Goal: Task Accomplishment & Management: Complete application form

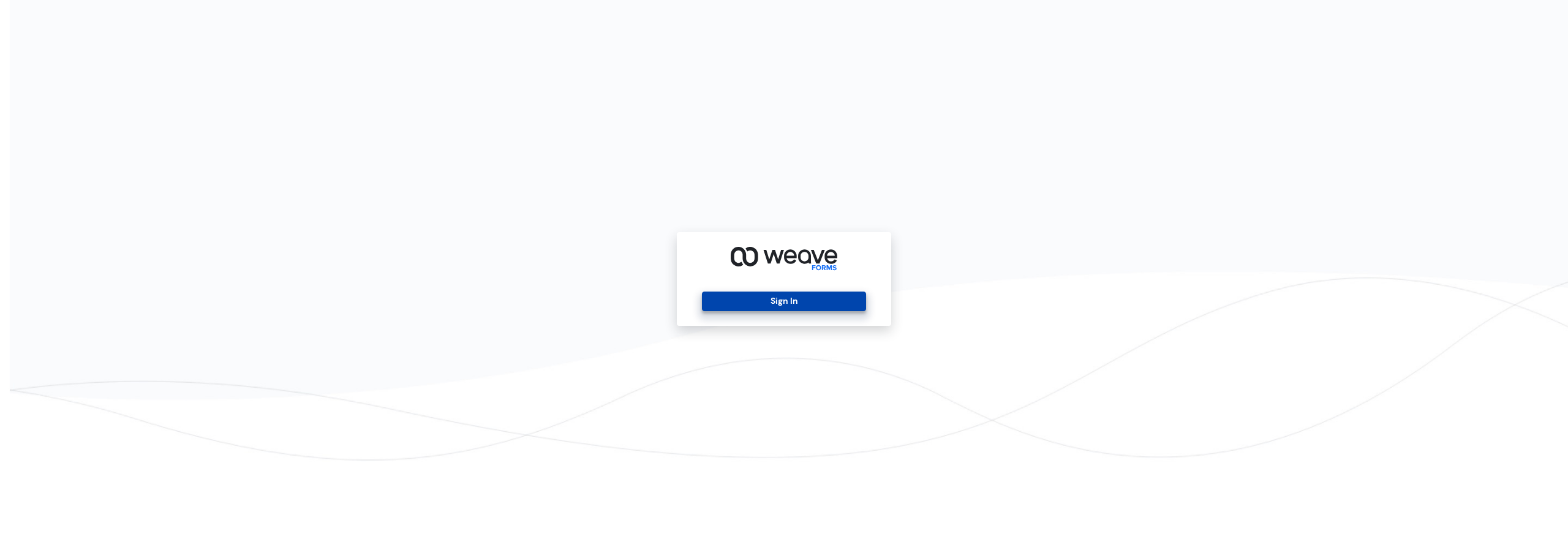
click at [796, 297] on button "Sign In" at bounding box center [784, 301] width 164 height 20
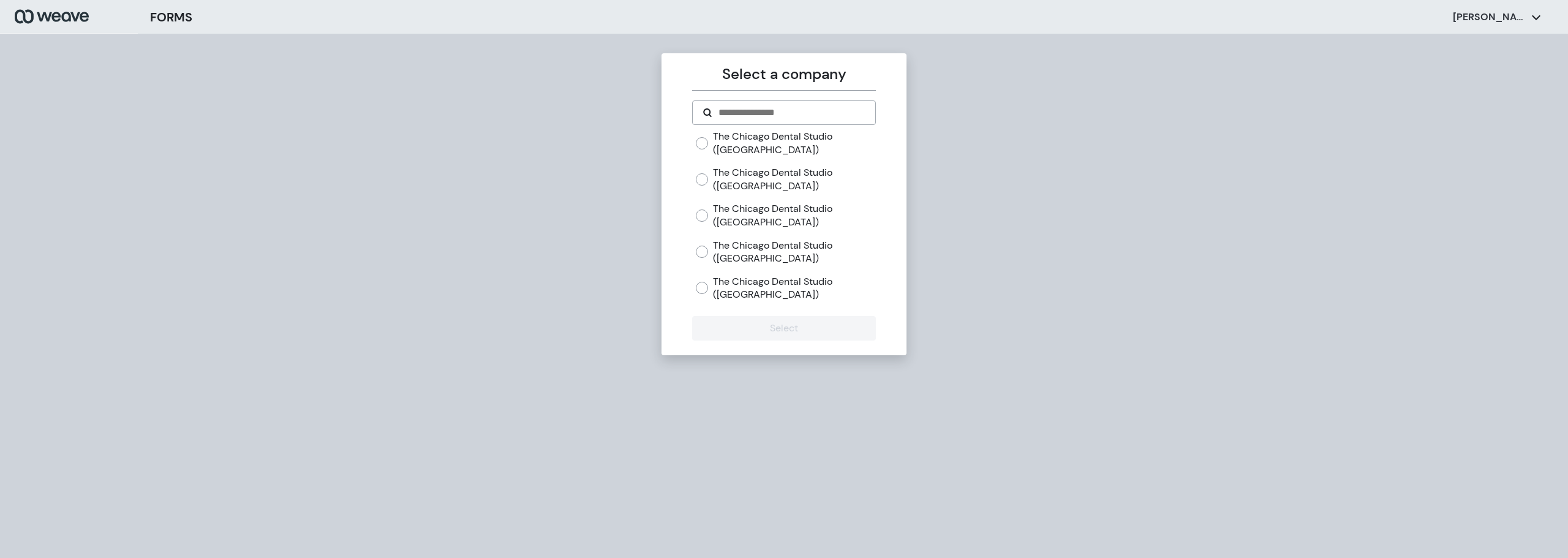
click at [739, 178] on label "The Chicago Dental Studio (Lakeview)" at bounding box center [794, 179] width 162 height 26
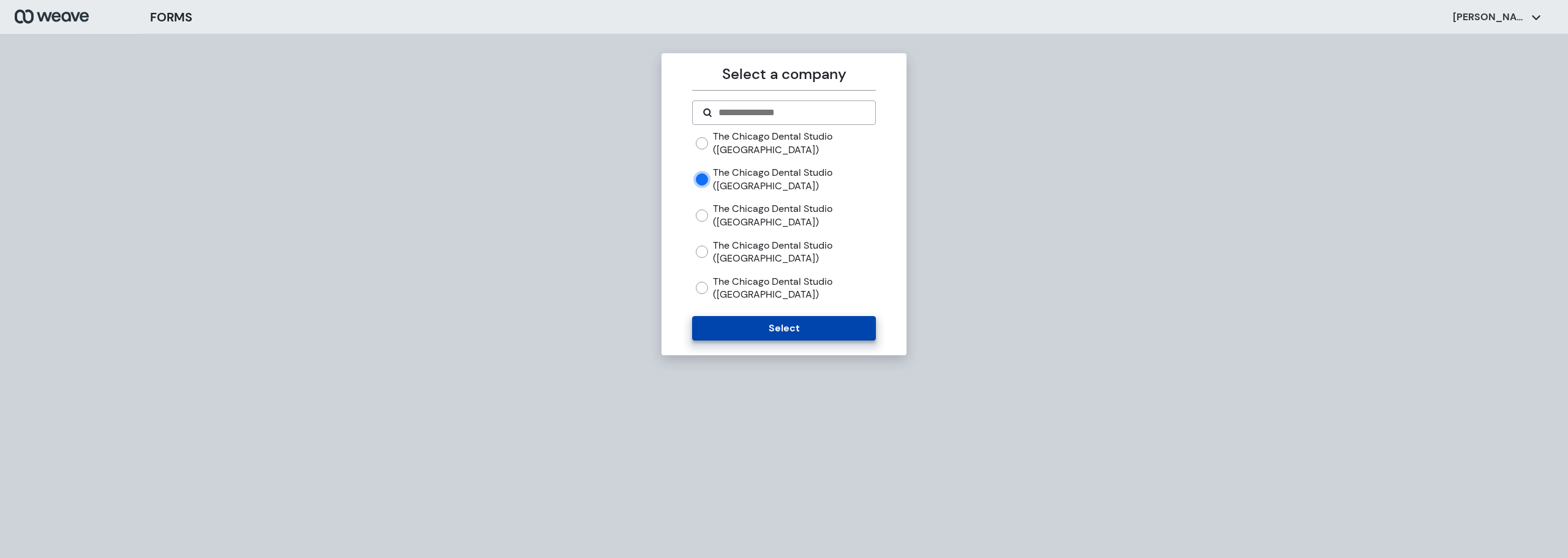
click at [784, 326] on button "Select" at bounding box center [784, 328] width 183 height 25
